Goal: Transaction & Acquisition: Purchase product/service

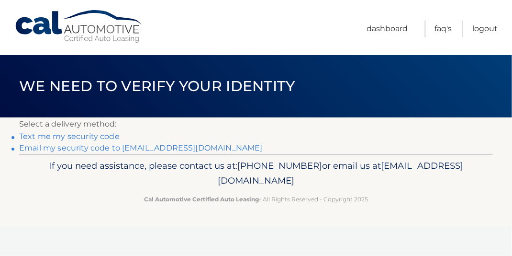
click at [59, 145] on link "Email my security code to [EMAIL_ADDRESS][DOMAIN_NAME]" at bounding box center [141, 147] width 244 height 9
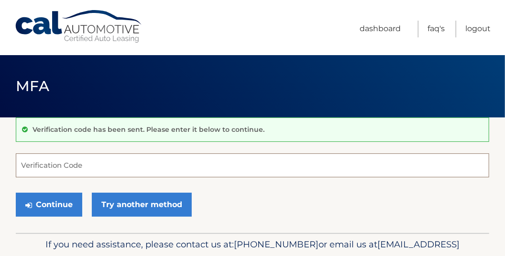
click at [35, 163] on input "Verification Code" at bounding box center [253, 165] width 474 height 24
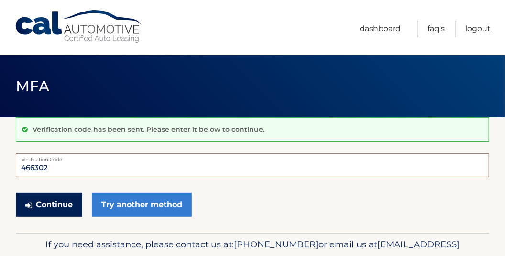
type input "466302"
click at [43, 202] on button "Continue" at bounding box center [49, 204] width 67 height 24
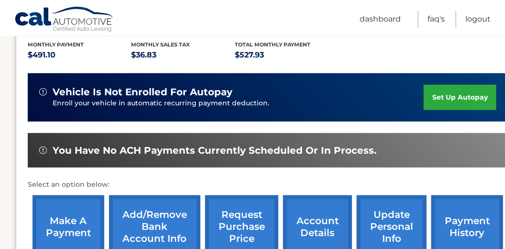
scroll to position [261, 0]
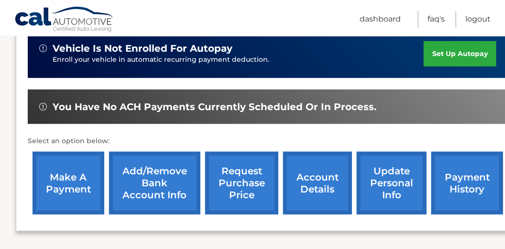
click at [65, 168] on link "make a payment" at bounding box center [69, 183] width 72 height 63
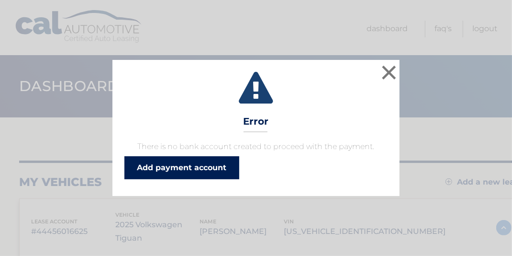
click at [165, 167] on link "Add payment account" at bounding box center [181, 167] width 115 height 23
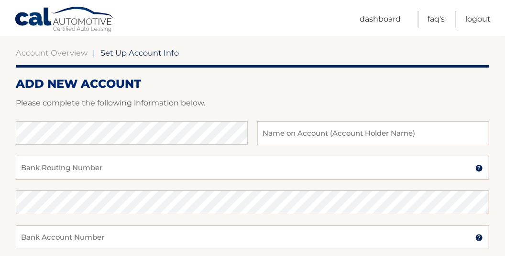
scroll to position [87, 0]
click at [30, 167] on input "Bank Routing Number" at bounding box center [253, 168] width 474 height 24
type input "063104668"
click at [276, 129] on input "text" at bounding box center [373, 133] width 232 height 24
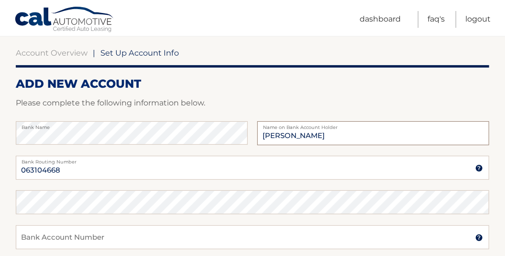
type input "[PERSON_NAME]"
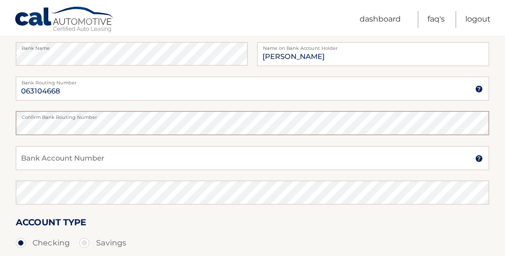
scroll to position [174, 0]
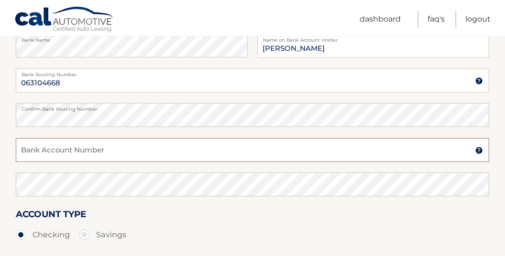
click at [24, 151] on input "Bank Account Number" at bounding box center [253, 150] width 474 height 24
type input "0050037110"
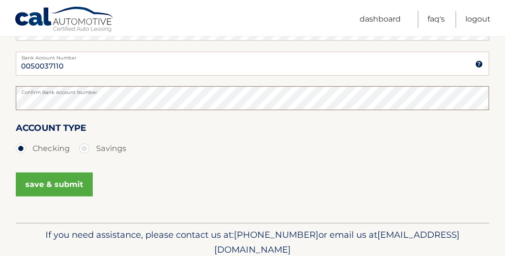
scroll to position [261, 0]
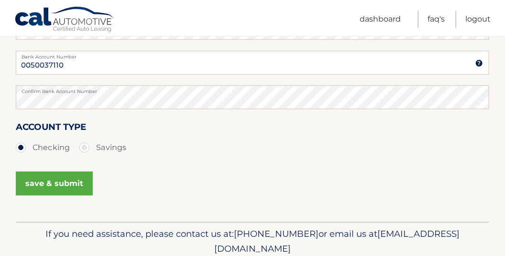
click at [44, 183] on button "save & submit" at bounding box center [54, 183] width 77 height 24
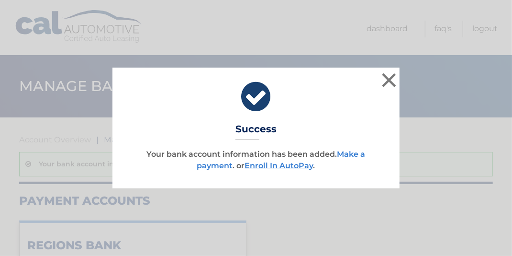
click at [353, 153] on link "Make a payment" at bounding box center [281, 159] width 168 height 21
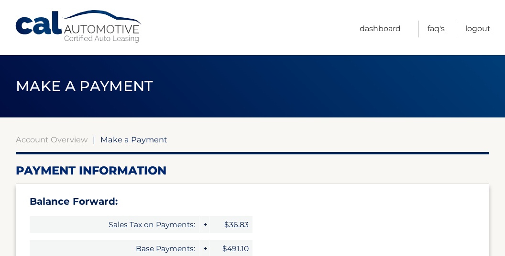
select select "NTc2ZjY4MmMtNGI0YS00NTBhLTg4MDEtZWMwMGUyOWNhY2Y4"
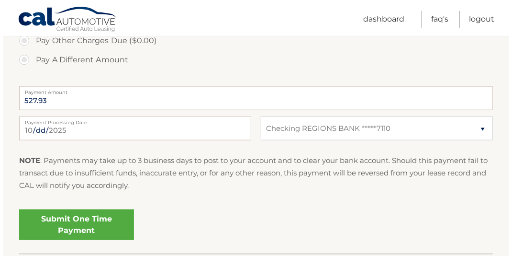
scroll to position [435, 0]
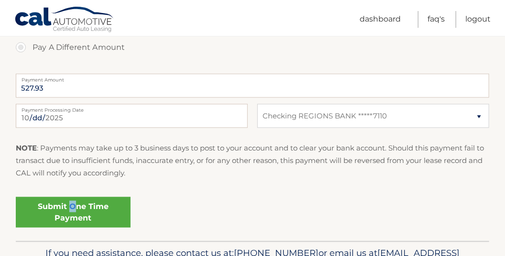
click at [73, 207] on link "Submit One Time Payment" at bounding box center [73, 212] width 115 height 31
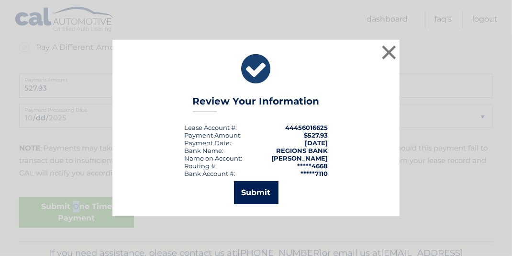
click at [256, 194] on button "Submit" at bounding box center [256, 192] width 45 height 23
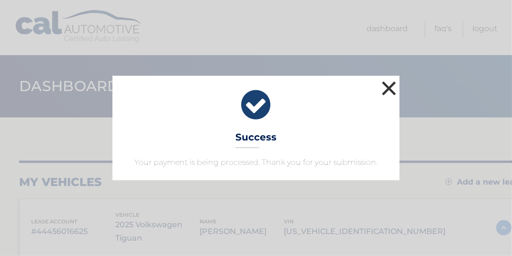
click at [390, 85] on button "×" at bounding box center [388, 87] width 19 height 19
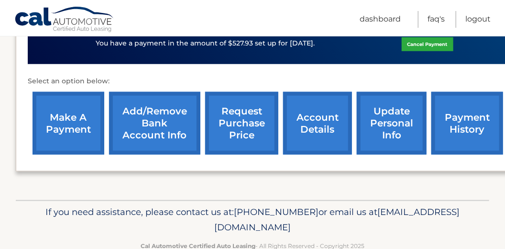
scroll to position [348, 0]
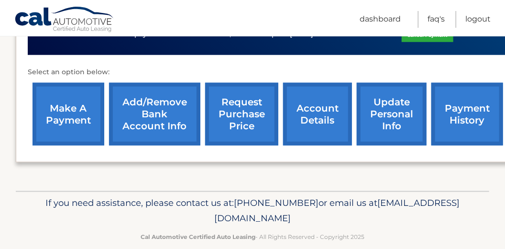
click at [460, 103] on link "payment history" at bounding box center [468, 114] width 72 height 63
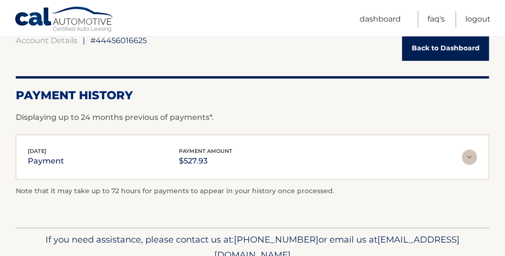
scroll to position [130, 0]
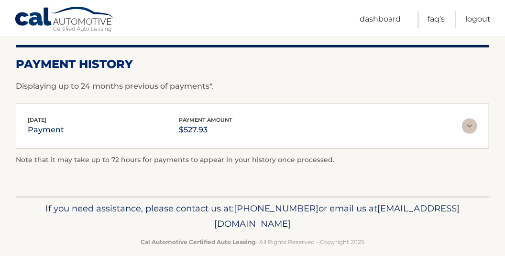
click at [470, 126] on img at bounding box center [469, 125] width 15 height 15
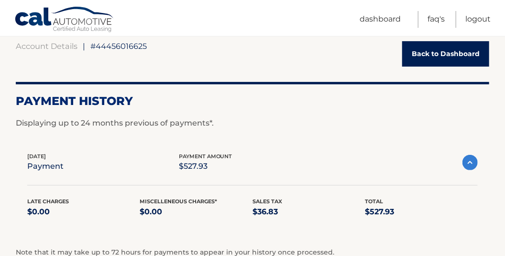
scroll to position [43, 0]
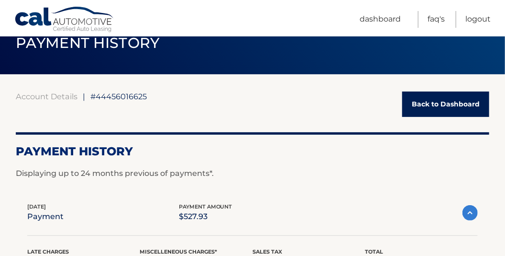
click at [435, 105] on link "Back to Dashboard" at bounding box center [445, 103] width 87 height 25
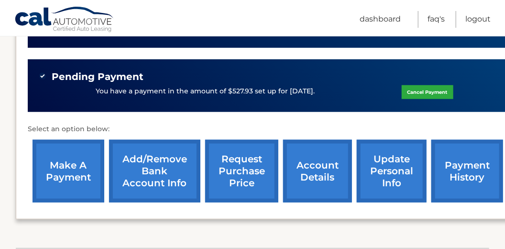
scroll to position [304, 0]
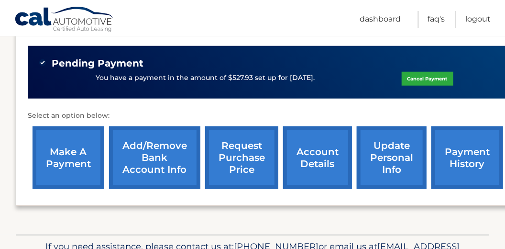
click at [318, 143] on link "account details" at bounding box center [317, 157] width 69 height 63
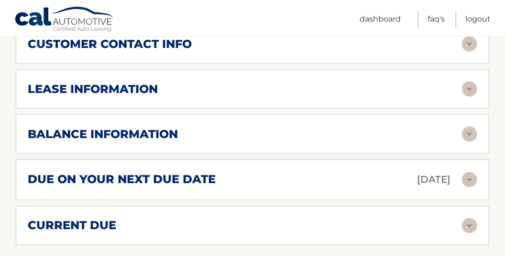
scroll to position [565, 0]
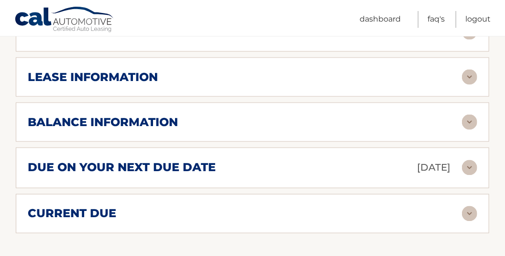
click at [471, 164] on img at bounding box center [469, 167] width 15 height 15
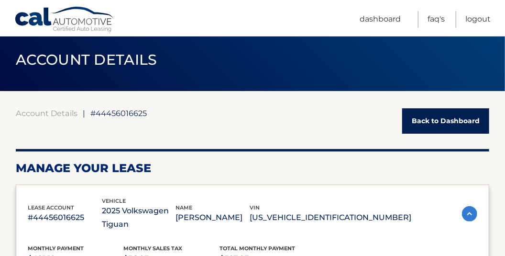
scroll to position [0, 0]
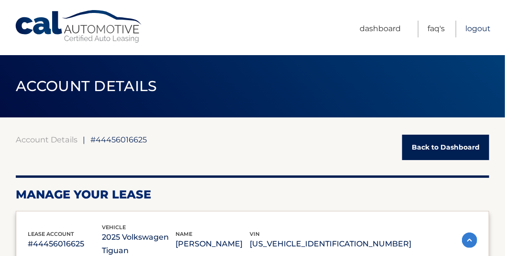
click at [480, 29] on link "Logout" at bounding box center [478, 29] width 25 height 17
